Goal: Information Seeking & Learning: Learn about a topic

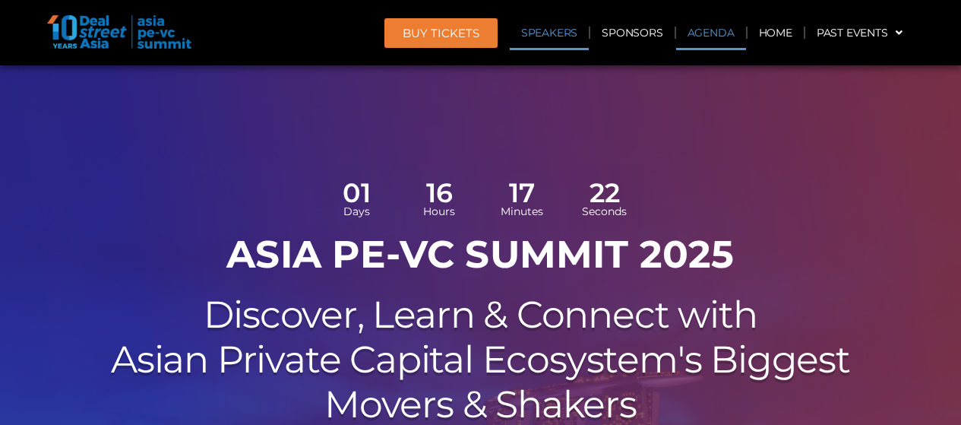
click at [580, 33] on link "Speakers" at bounding box center [549, 32] width 79 height 35
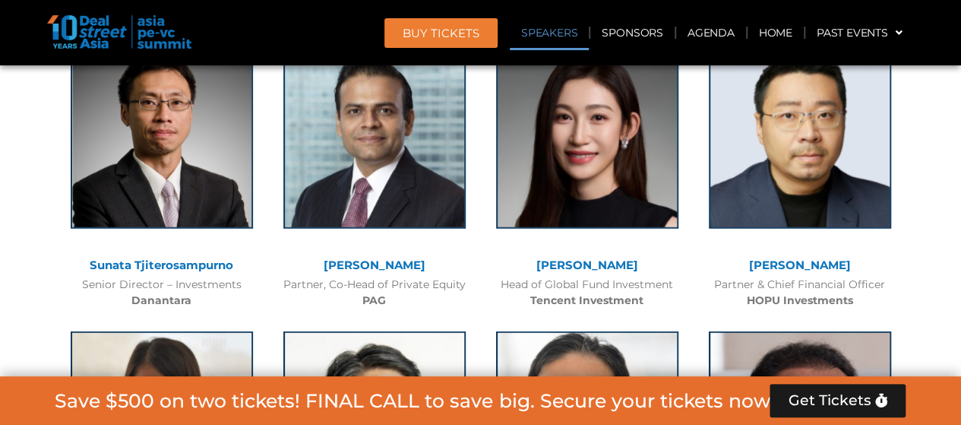
scroll to position [1819, 0]
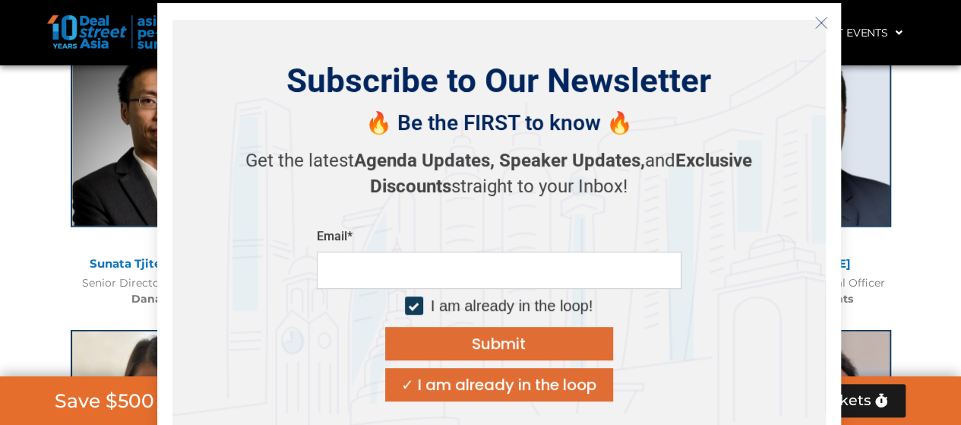
click at [825, 20] on icon "Close" at bounding box center [821, 23] width 14 height 14
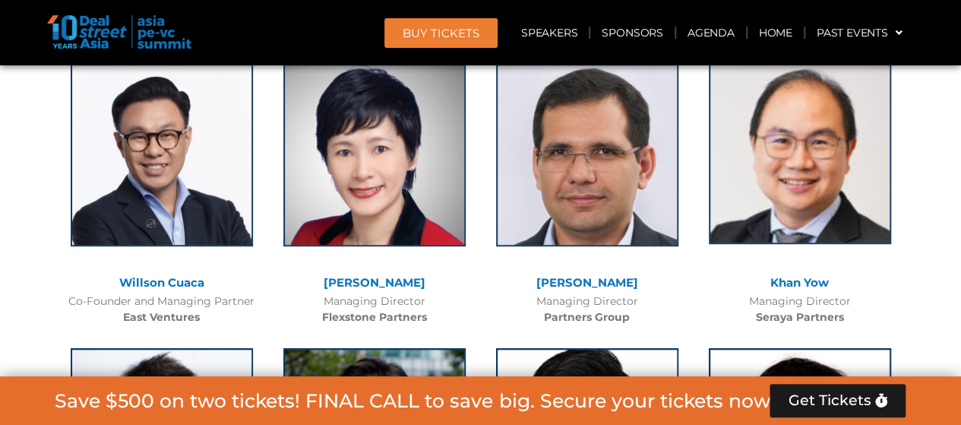
scroll to position [3321, 0]
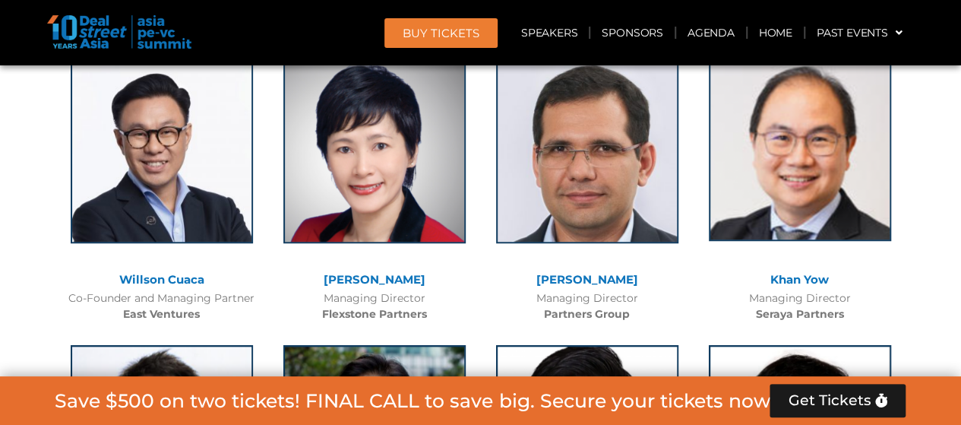
click at [813, 210] on img at bounding box center [800, 149] width 182 height 182
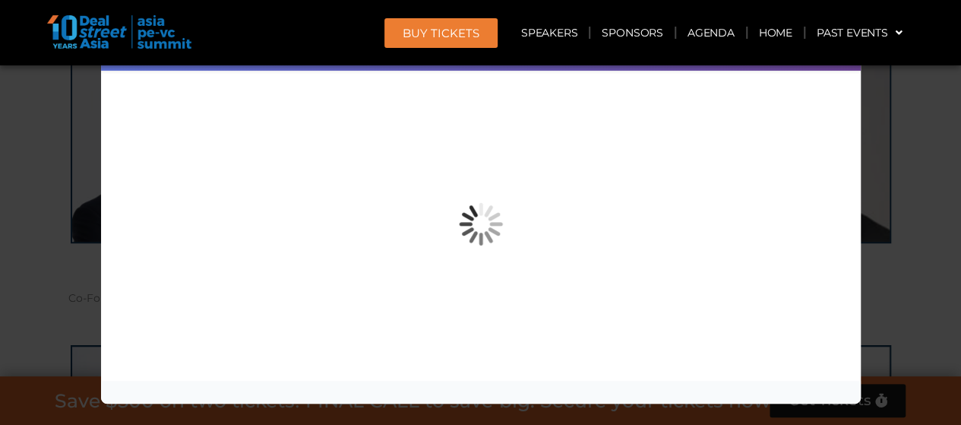
click at [885, 210] on div "Speaker Profile ×" at bounding box center [480, 212] width 961 height 425
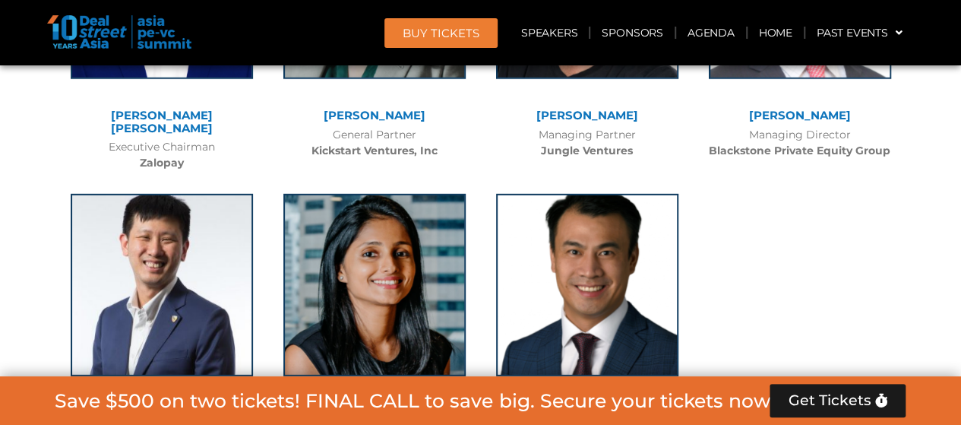
scroll to position [10803, 0]
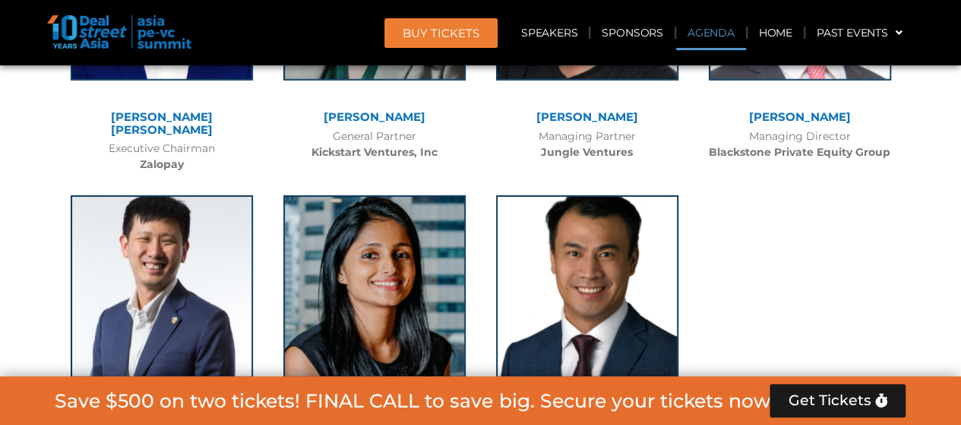
click at [707, 31] on link "Agenda" at bounding box center [711, 32] width 70 height 35
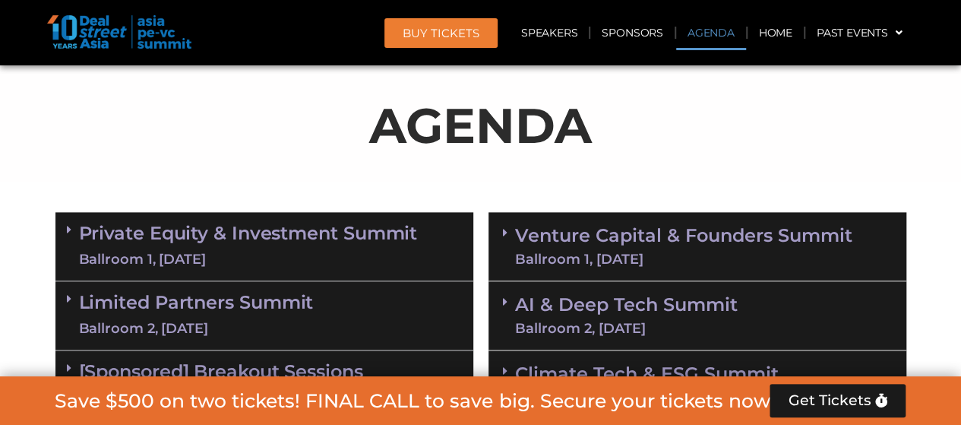
scroll to position [940, 0]
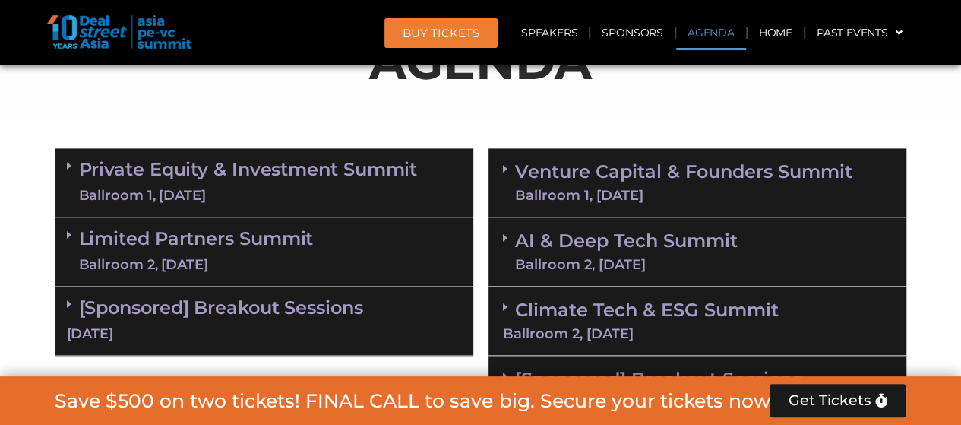
click at [359, 169] on link "Private Equity & Investment Summit Ballroom 1, [DATE]" at bounding box center [248, 183] width 339 height 46
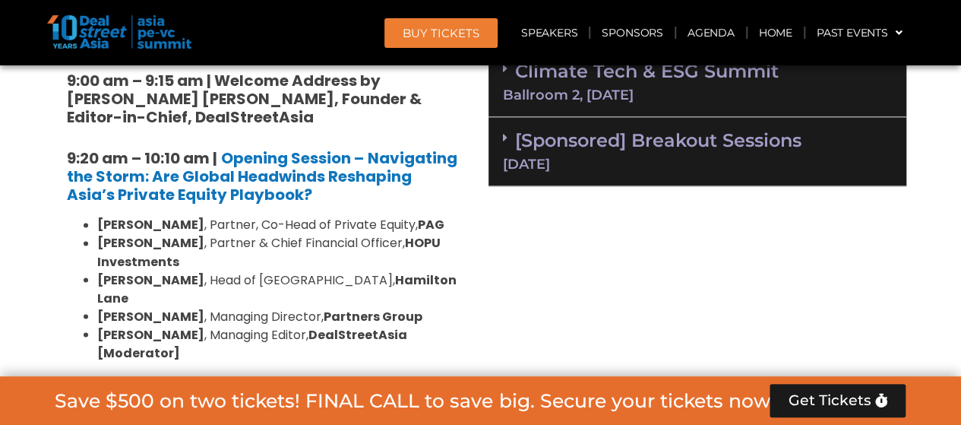
scroll to position [1179, 0]
click at [431, 249] on li "[PERSON_NAME] , Partner & Chief Financial Officer, HOPU Investments" at bounding box center [279, 251] width 365 height 36
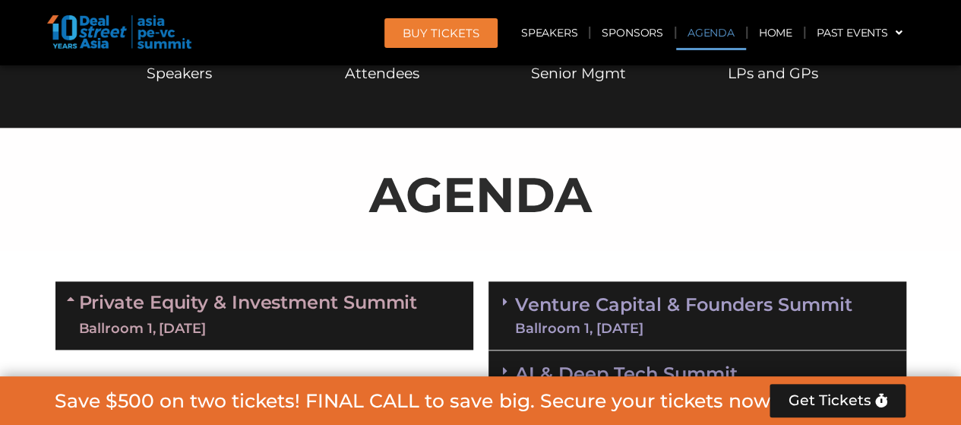
scroll to position [939, 0]
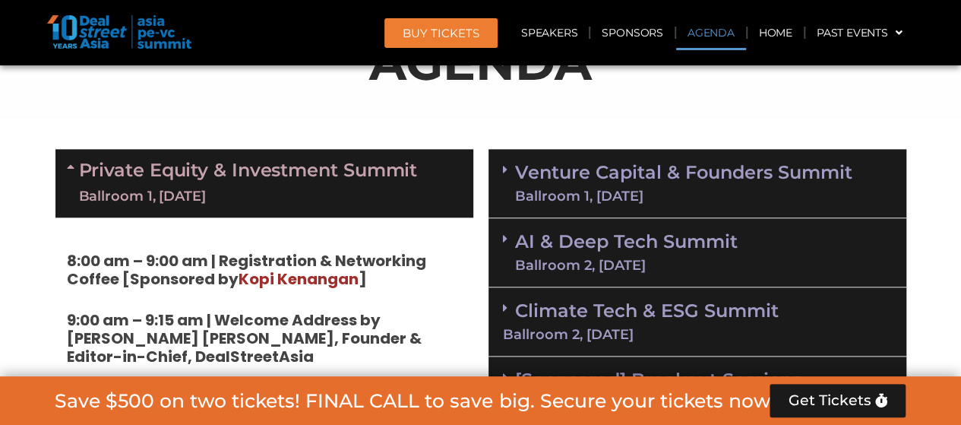
click at [369, 203] on div "Ballroom 1, [DATE]" at bounding box center [248, 196] width 339 height 19
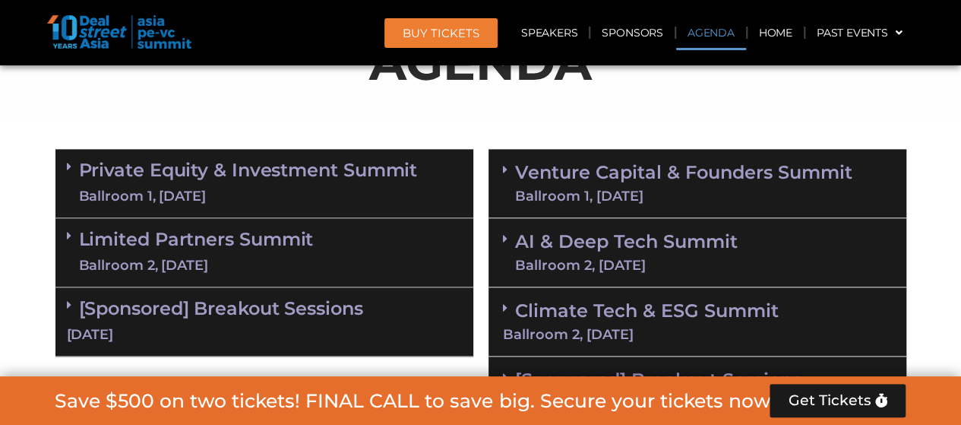
click at [379, 180] on link "Private Equity & Investment Summit Ballroom 1, [DATE]" at bounding box center [248, 183] width 339 height 46
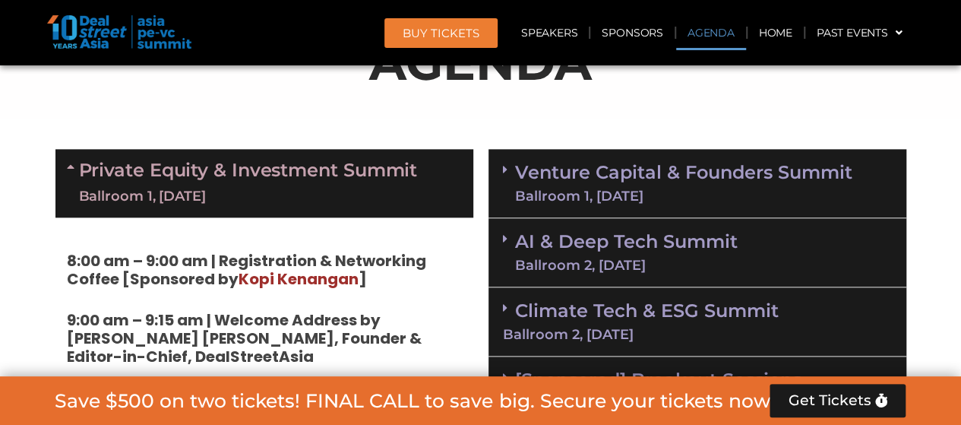
click at [379, 180] on link "Private Equity & Investment Summit Ballroom 1, [DATE]" at bounding box center [248, 183] width 339 height 46
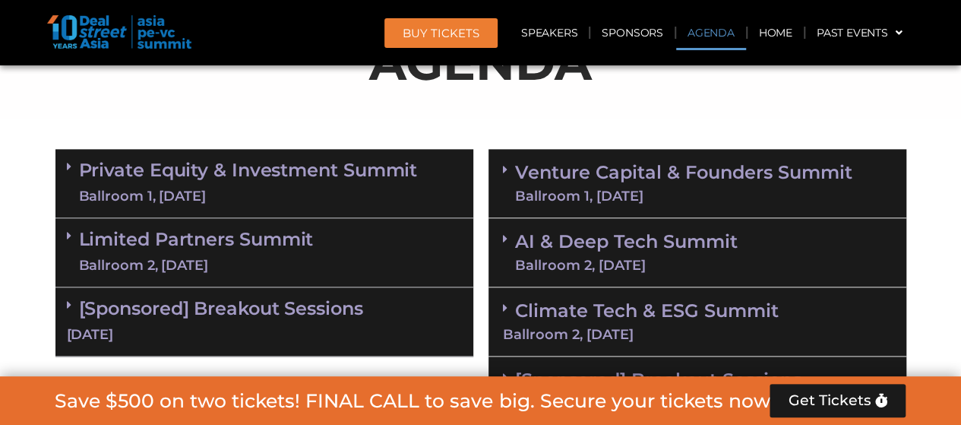
click at [376, 327] on div "[DATE]" at bounding box center [264, 334] width 395 height 19
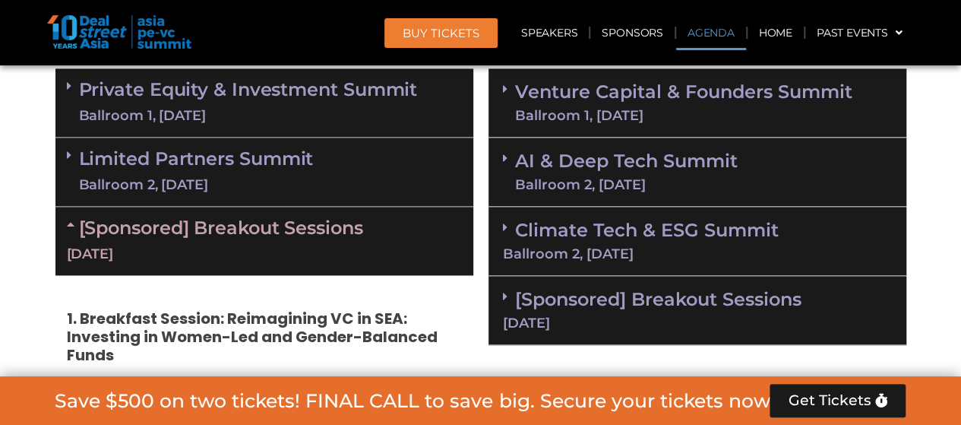
scroll to position [1017, 0]
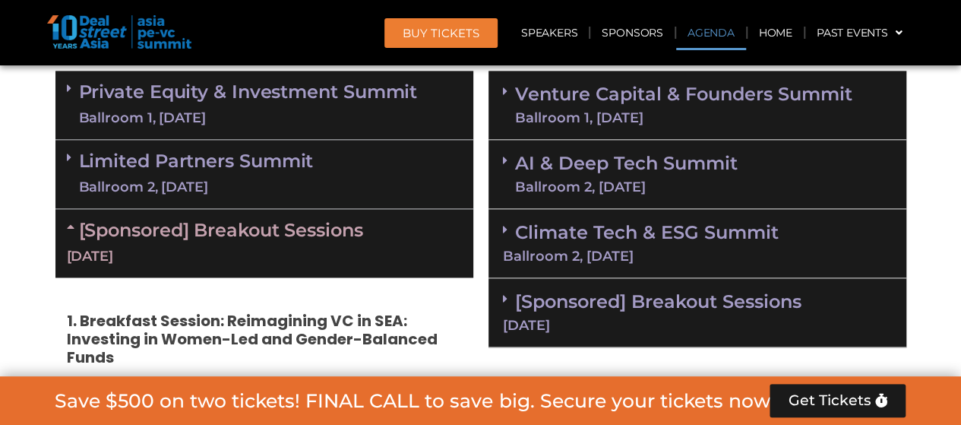
click at [697, 230] on link "Climate Tech & ESG Summit Ballroom 2, [DATE]" at bounding box center [697, 242] width 389 height 42
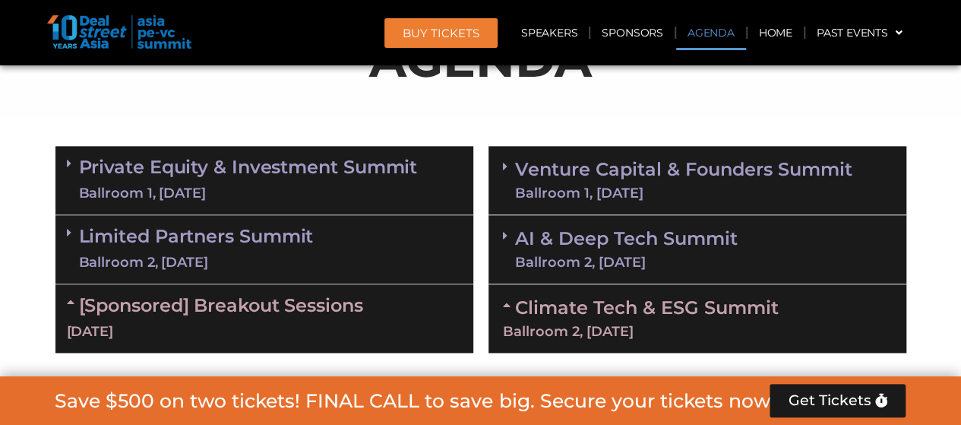
scroll to position [941, 0]
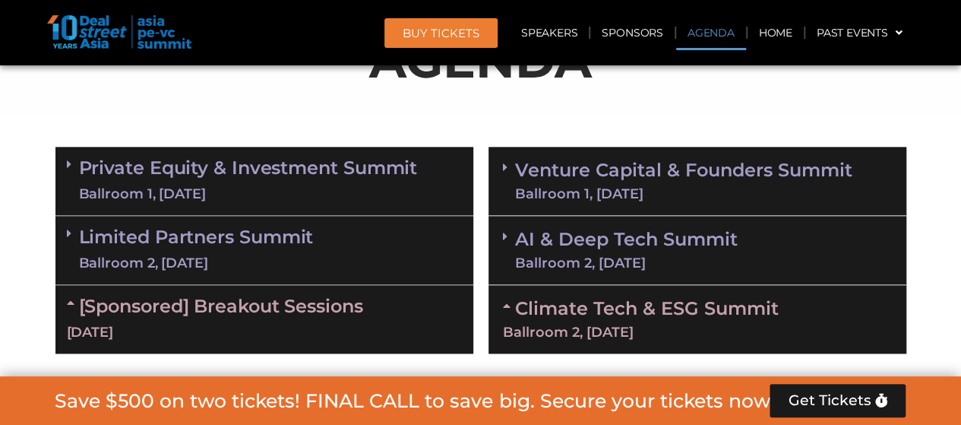
click at [681, 242] on link "AI & Deep Tech Summit Ballroom 2, [DATE]" at bounding box center [626, 250] width 223 height 40
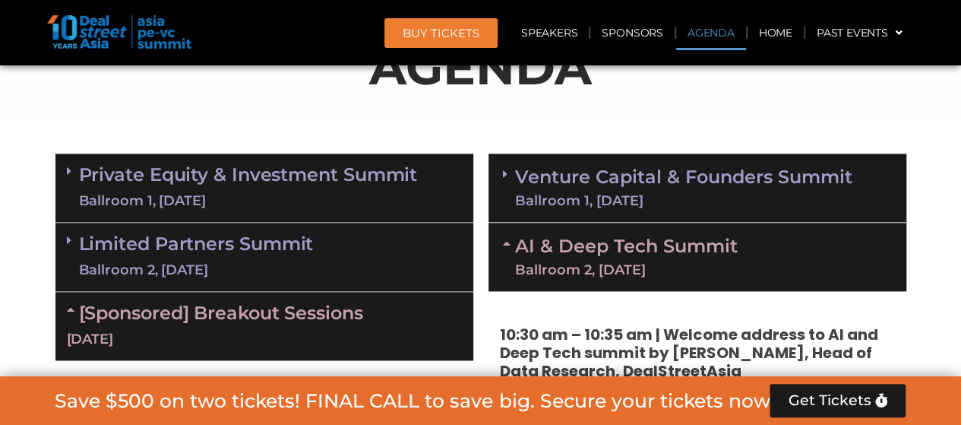
scroll to position [935, 0]
